Goal: Transaction & Acquisition: Purchase product/service

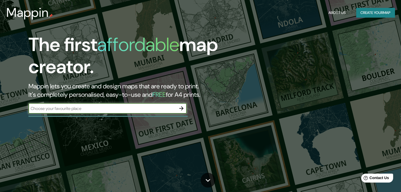
click at [89, 108] on input "text" at bounding box center [102, 109] width 148 height 6
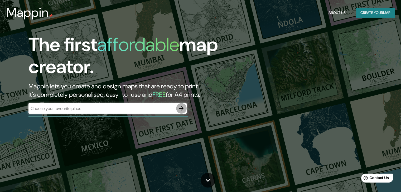
click at [184, 111] on icon "button" at bounding box center [181, 108] width 6 height 6
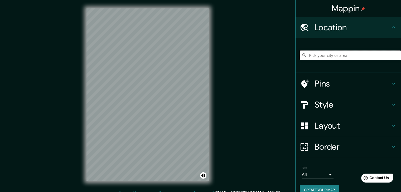
click at [319, 56] on input "Pick your city or area" at bounding box center [350, 55] width 101 height 9
click at [387, 55] on input "[GEOGRAPHIC_DATA], [GEOGRAPHIC_DATA], [GEOGRAPHIC_DATA] 2340000, [GEOGRAPHIC_DA…" at bounding box center [350, 55] width 101 height 9
type input "[GEOGRAPHIC_DATA], [GEOGRAPHIC_DATA], [GEOGRAPHIC_DATA] 2340000, [GEOGRAPHIC_DA…"
click at [395, 55] on icon "Clear" at bounding box center [396, 55] width 3 height 3
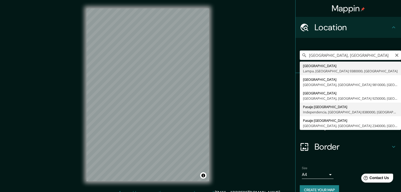
type input "[GEOGRAPHIC_DATA], [GEOGRAPHIC_DATA], [GEOGRAPHIC_DATA] 8380000, [GEOGRAPHIC_DA…"
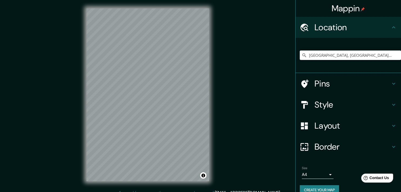
click at [68, 84] on div "Mappin Location [GEOGRAPHIC_DATA], [GEOGRAPHIC_DATA], [GEOGRAPHIC_DATA] 8380000…" at bounding box center [200, 99] width 401 height 198
click at [221, 78] on div "Mappin Location [GEOGRAPHIC_DATA], [GEOGRAPHIC_DATA], [GEOGRAPHIC_DATA] 8380000…" at bounding box center [200, 99] width 401 height 198
